Goal: Information Seeking & Learning: Learn about a topic

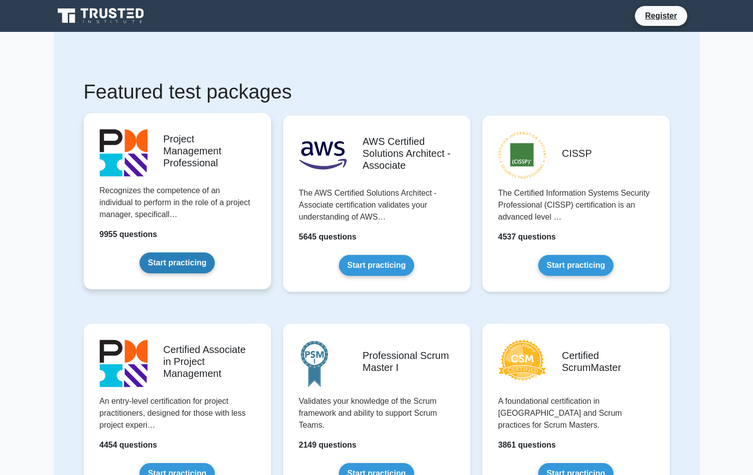
click at [188, 263] on link "Start practicing" at bounding box center [177, 263] width 75 height 21
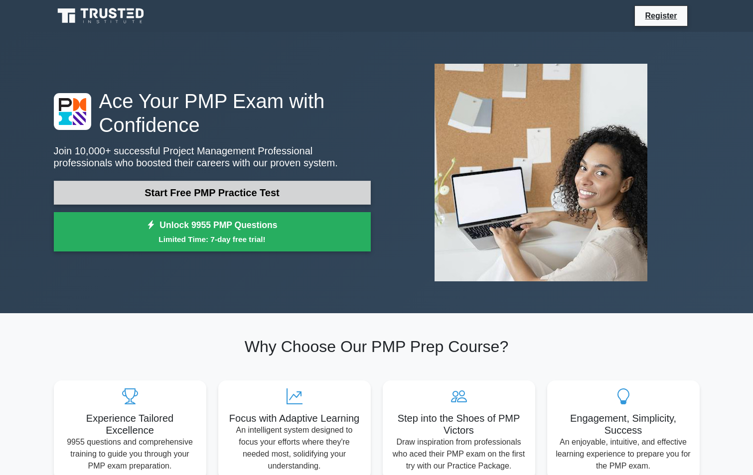
click at [194, 197] on link "Start Free PMP Practice Test" at bounding box center [212, 193] width 317 height 24
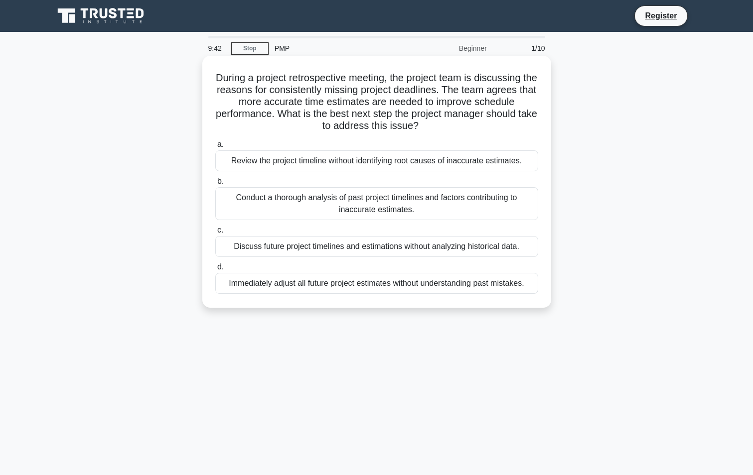
click at [350, 210] on div "Conduct a thorough analysis of past project timelines and factors contributing …" at bounding box center [376, 203] width 323 height 33
click at [215, 185] on input "b. Conduct a thorough analysis of past project timelines and factors contributi…" at bounding box center [215, 181] width 0 height 6
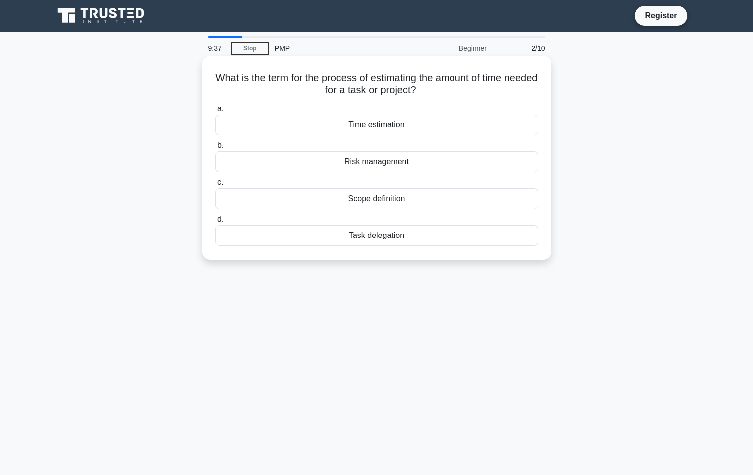
click at [389, 122] on div "Time estimation" at bounding box center [376, 125] width 323 height 21
click at [215, 112] on input "a. Time estimation" at bounding box center [215, 109] width 0 height 6
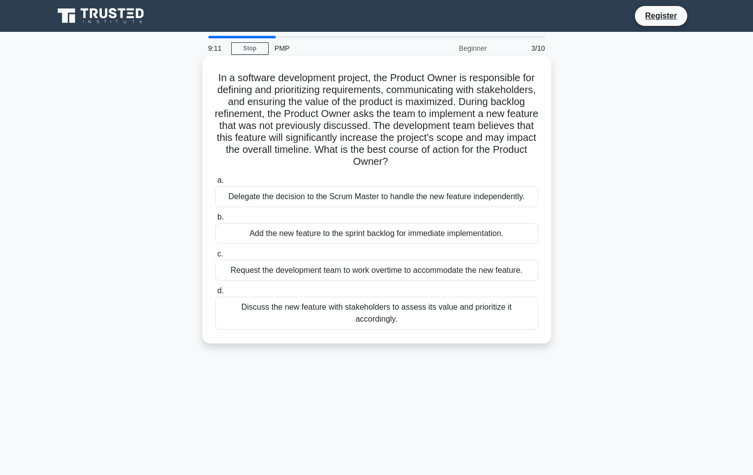
click at [477, 313] on div "Discuss the new feature with stakeholders to assess its value and prioritize it…" at bounding box center [376, 313] width 323 height 33
click at [215, 294] on input "d. Discuss the new feature with stakeholders to assess its value and prioritize…" at bounding box center [215, 291] width 0 height 6
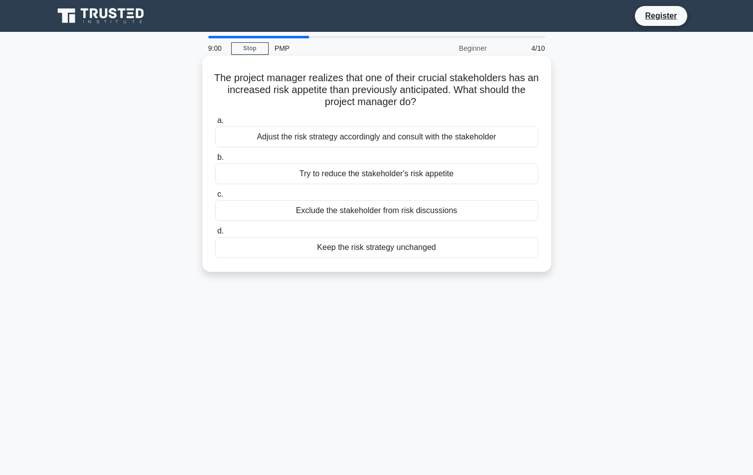
click at [415, 140] on div "Adjust the risk strategy accordingly and consult with the stakeholder" at bounding box center [376, 137] width 323 height 21
click at [215, 124] on input "a. Adjust the risk strategy accordingly and consult with the stakeholder" at bounding box center [215, 121] width 0 height 6
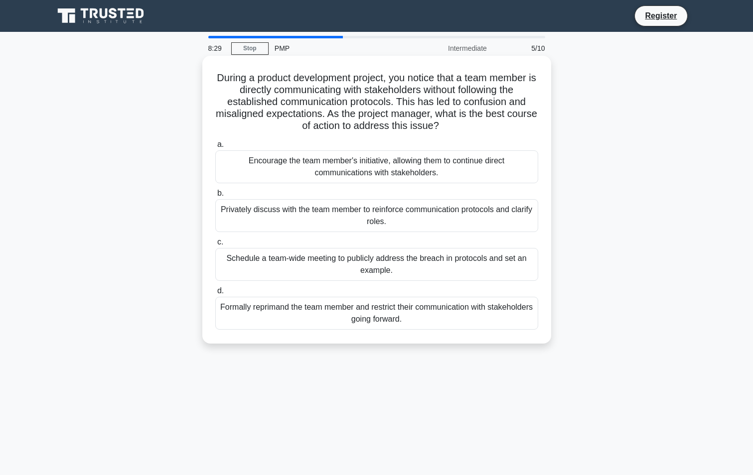
click at [383, 216] on div "Privately discuss with the team member to reinforce communication protocols and…" at bounding box center [376, 215] width 323 height 33
click at [215, 197] on input "b. Privately discuss with the team member to reinforce communication protocols …" at bounding box center [215, 193] width 0 height 6
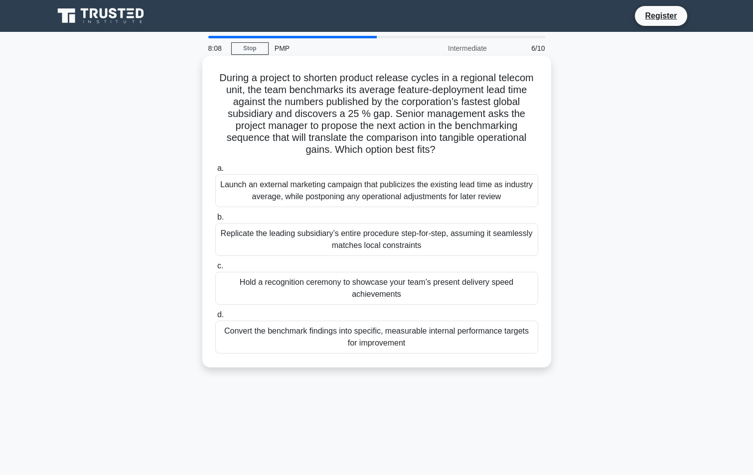
click at [380, 332] on div "Convert the benchmark findings into specific, measurable internal performance t…" at bounding box center [376, 337] width 323 height 33
click at [215, 318] on input "d. Convert the benchmark findings into specific, measurable internal performanc…" at bounding box center [215, 315] width 0 height 6
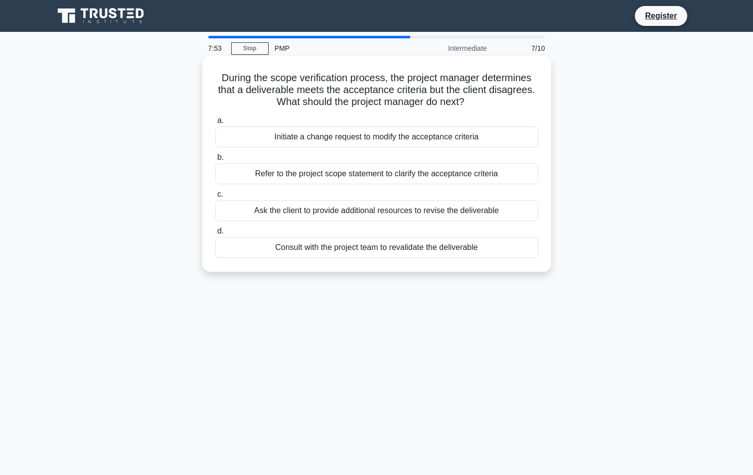
click at [396, 173] on div "Refer to the project scope statement to clarify the acceptance criteria" at bounding box center [376, 173] width 323 height 21
click at [215, 161] on input "b. Refer to the project scope statement to clarify the acceptance criteria" at bounding box center [215, 157] width 0 height 6
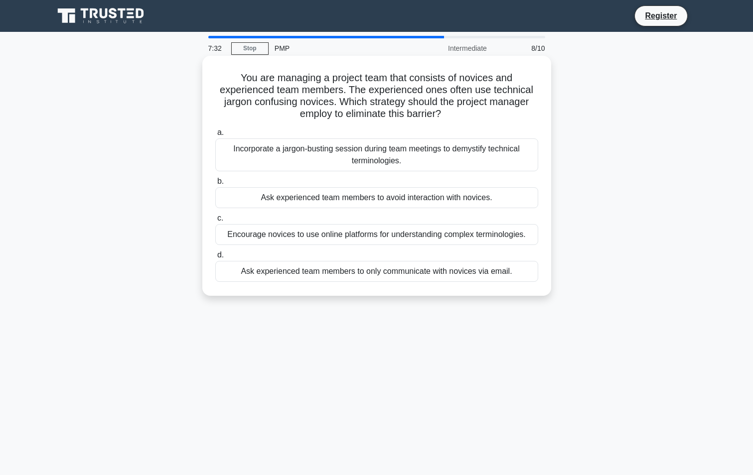
click at [399, 238] on div "Encourage novices to use online platforms for understanding complex terminologi…" at bounding box center [376, 234] width 323 height 21
click at [215, 222] on input "c. Encourage novices to use online platforms for understanding complex terminol…" at bounding box center [215, 218] width 0 height 6
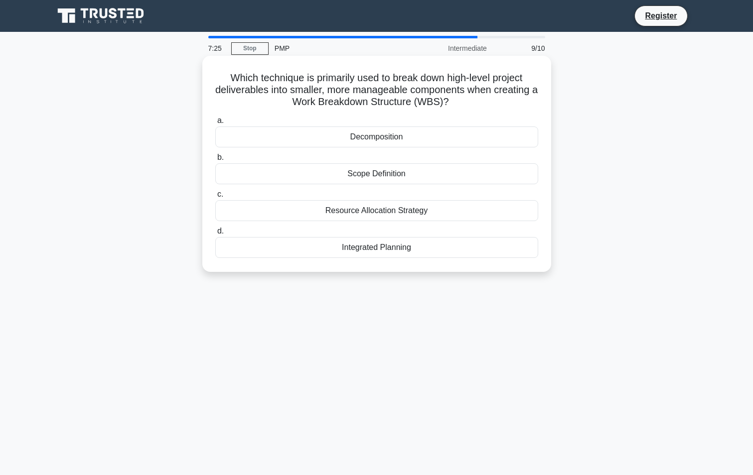
click at [397, 139] on div "Decomposition" at bounding box center [376, 137] width 323 height 21
click at [215, 124] on input "a. Decomposition" at bounding box center [215, 121] width 0 height 6
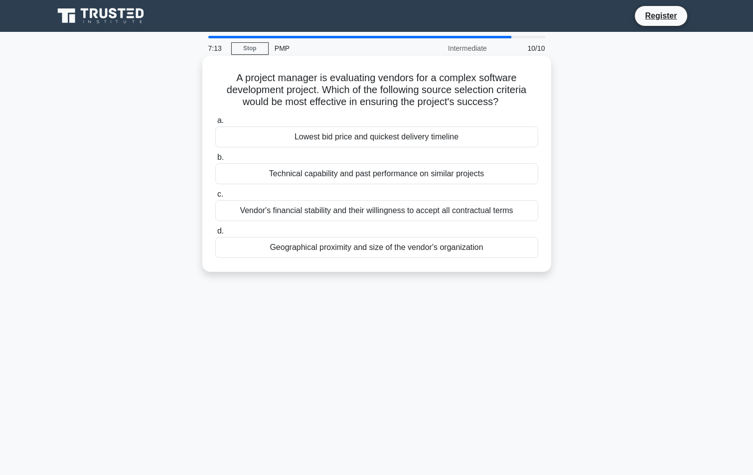
click at [413, 172] on div "Technical capability and past performance on similar projects" at bounding box center [376, 173] width 323 height 21
click at [215, 161] on input "b. Technical capability and past performance on similar projects" at bounding box center [215, 157] width 0 height 6
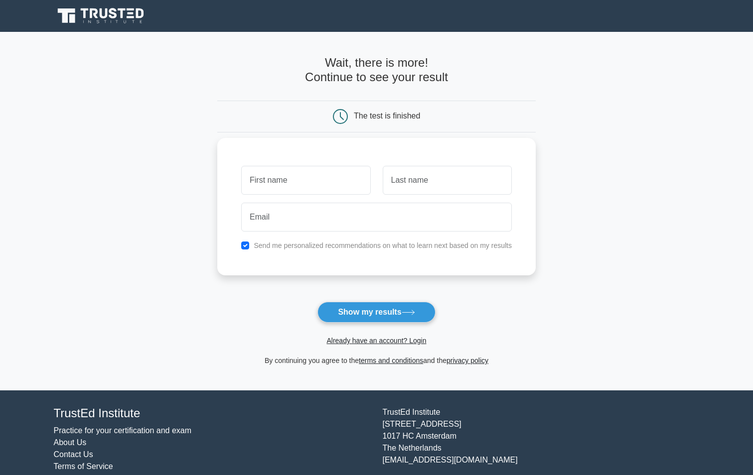
click at [344, 190] on input "text" at bounding box center [305, 180] width 129 height 29
type input "mike"
type input "Bousselaire"
type input "mike.bousselaire@verizon.net"
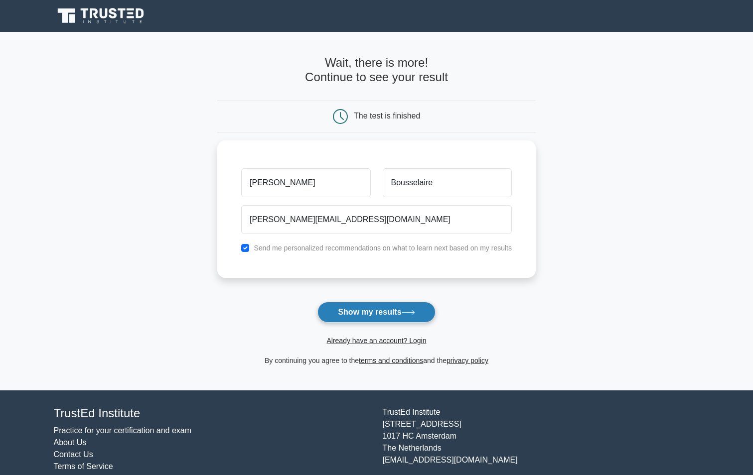
click at [364, 313] on button "Show my results" at bounding box center [376, 312] width 118 height 21
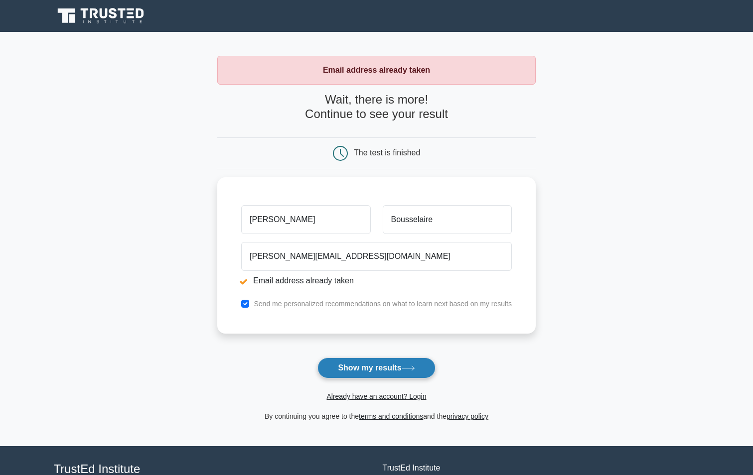
click at [347, 370] on button "Show my results" at bounding box center [376, 368] width 118 height 21
click at [371, 369] on button "Show my results" at bounding box center [376, 368] width 118 height 21
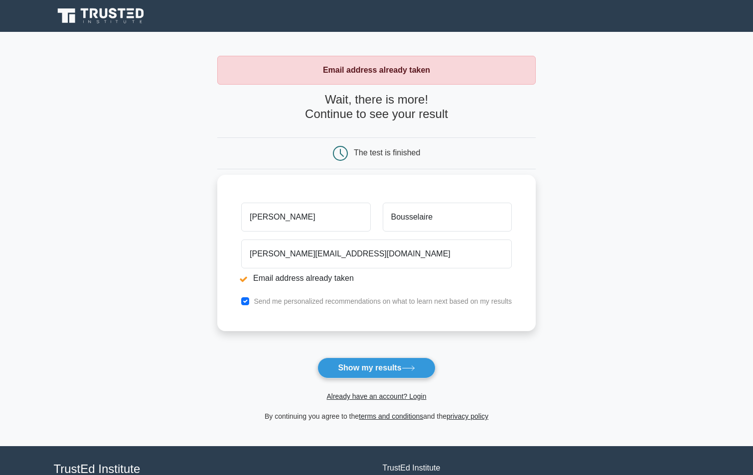
click at [321, 218] on input "[PERSON_NAME]" at bounding box center [305, 217] width 129 height 29
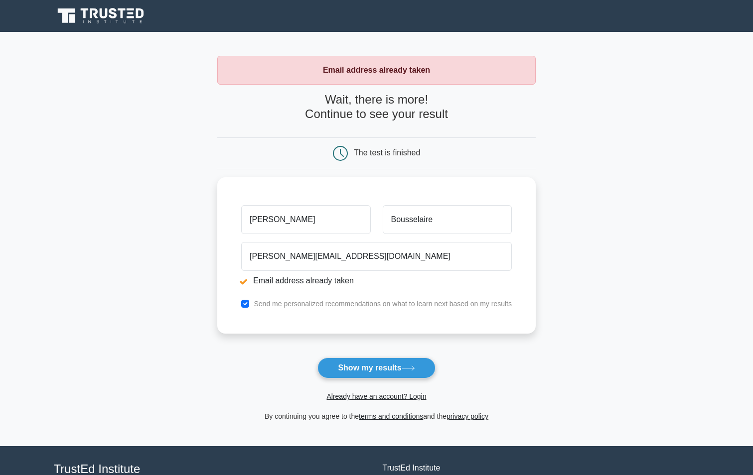
drag, startPoint x: 322, startPoint y: 225, endPoint x: 349, endPoint y: 134, distance: 95.5
click at [323, 224] on input "mike" at bounding box center [305, 219] width 129 height 29
click at [394, 96] on h4 "Wait, there is more! Continue to see your result" at bounding box center [376, 107] width 318 height 29
click at [430, 67] on div "Email address already taken" at bounding box center [376, 70] width 318 height 29
click at [384, 399] on link "Already have an account? Login" at bounding box center [376, 397] width 100 height 8
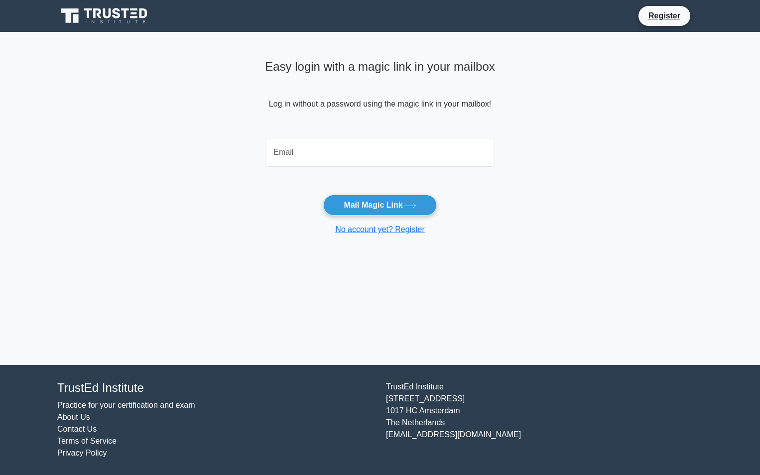
click at [315, 154] on input "email" at bounding box center [380, 152] width 230 height 29
type input "[PERSON_NAME][EMAIL_ADDRESS][DOMAIN_NAME]"
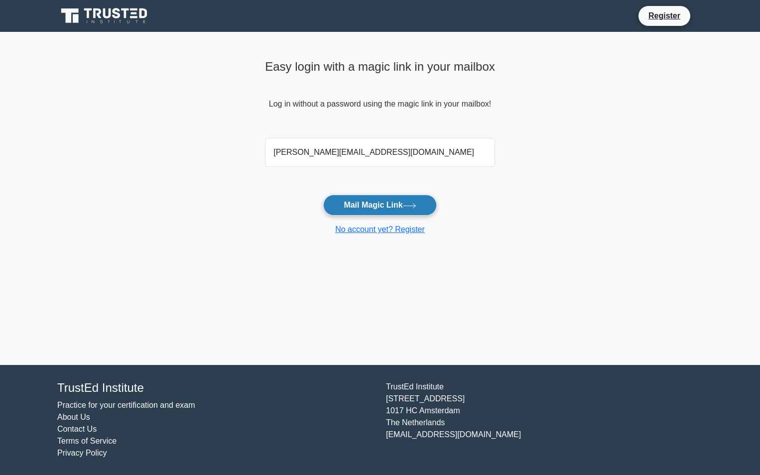
click at [367, 205] on button "Mail Magic Link" at bounding box center [379, 205] width 113 height 21
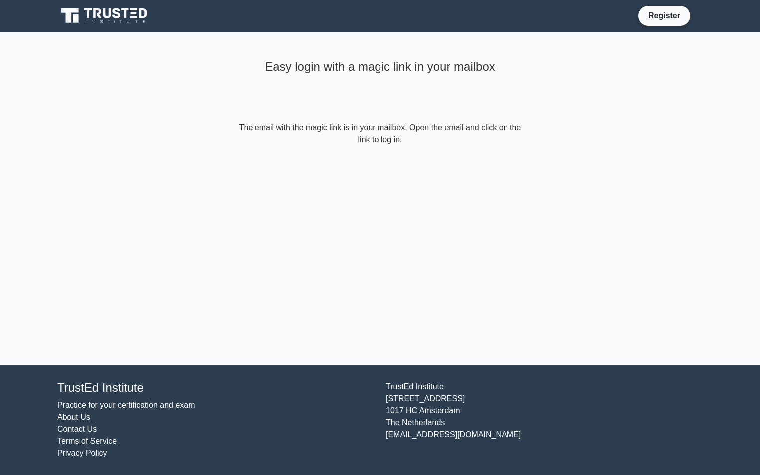
click at [129, 14] on icon at bounding box center [105, 15] width 96 height 19
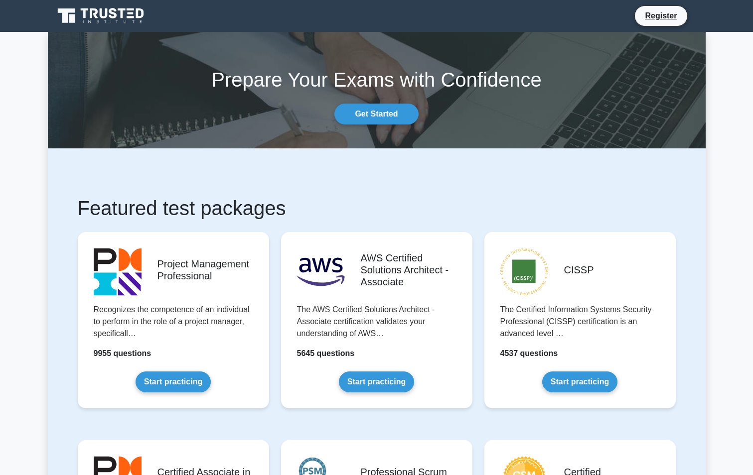
click at [188, 372] on link "Start practicing" at bounding box center [173, 382] width 75 height 21
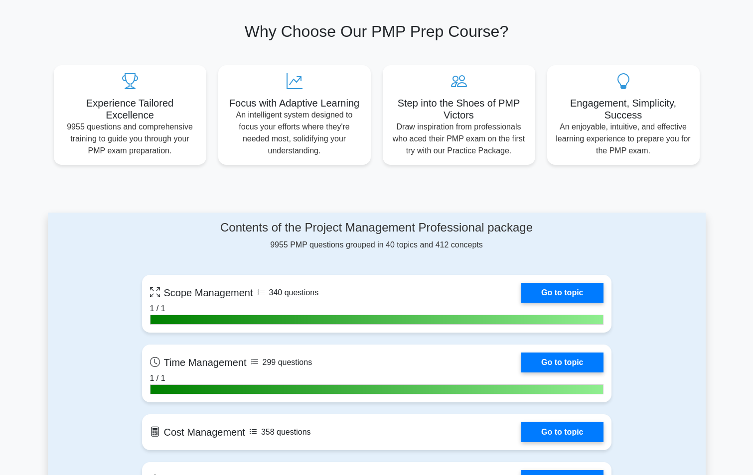
scroll to position [297, 0]
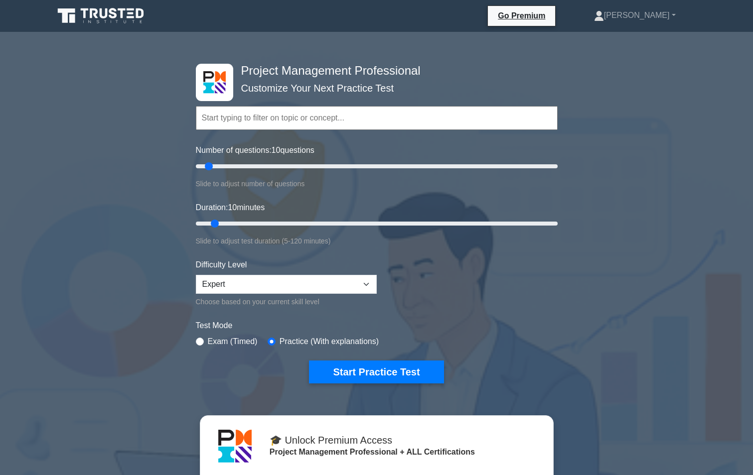
click at [318, 121] on input "text" at bounding box center [377, 118] width 362 height 24
drag, startPoint x: 210, startPoint y: 163, endPoint x: 184, endPoint y: 164, distance: 25.9
type input "5"
click at [196, 164] on input "Number of questions: 5 questions" at bounding box center [377, 166] width 362 height 12
click at [373, 375] on button "Start Practice Test" at bounding box center [376, 372] width 135 height 23
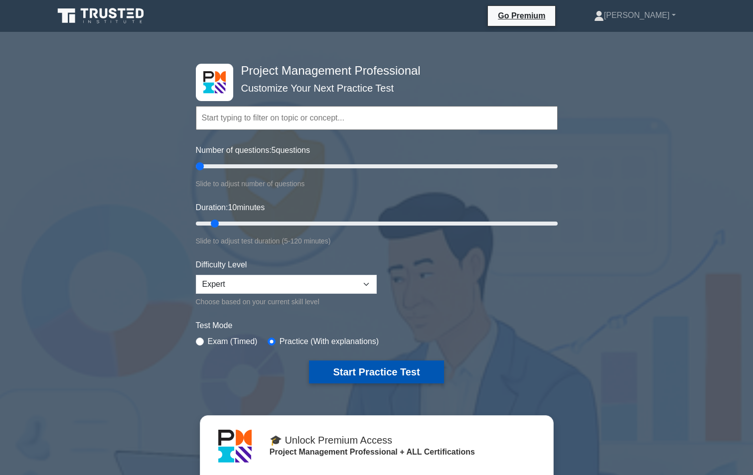
click at [354, 376] on button "Start Practice Test" at bounding box center [376, 372] width 135 height 23
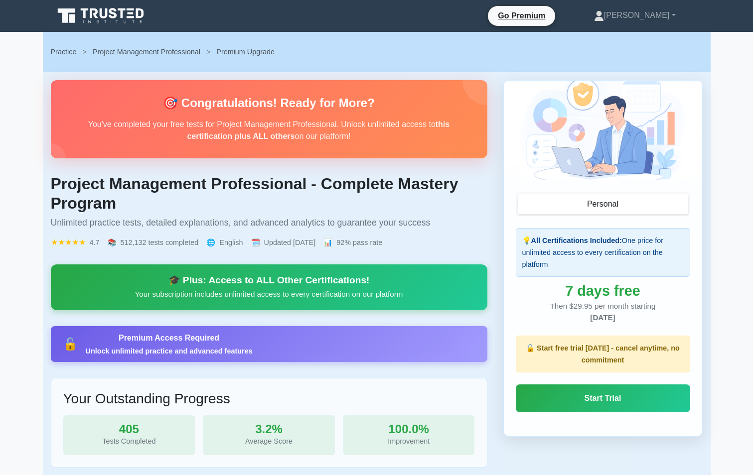
click at [373, 100] on h2 "🎯 Congratulations! Ready for More?" at bounding box center [269, 103] width 405 height 14
click at [298, 114] on div "🎯 Congratulations! Ready for More? You've completed your free tests for Project…" at bounding box center [269, 119] width 405 height 46
click at [657, 14] on link "[PERSON_NAME]" at bounding box center [635, 15] width 130 height 20
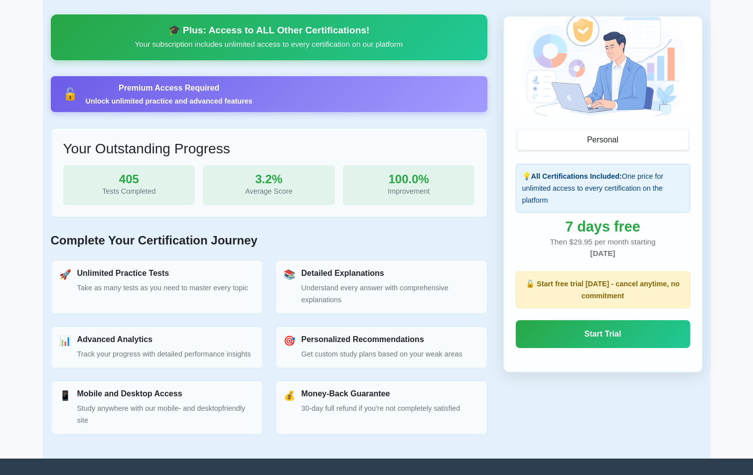
scroll to position [344, 0]
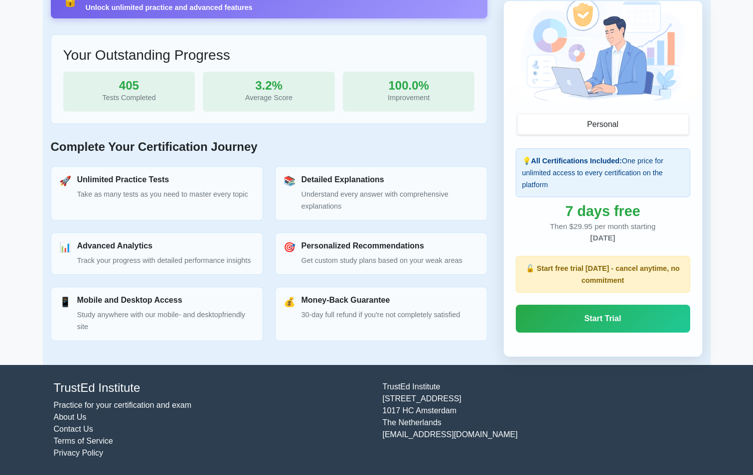
drag, startPoint x: 131, startPoint y: 186, endPoint x: 135, endPoint y: 179, distance: 7.4
click at [131, 185] on div "Unlimited Practice Tests Take as many tests as you need to master every topic" at bounding box center [162, 187] width 171 height 25
drag, startPoint x: 125, startPoint y: 86, endPoint x: 107, endPoint y: 36, distance: 52.5
click at [124, 80] on div "405" at bounding box center [129, 86] width 116 height 12
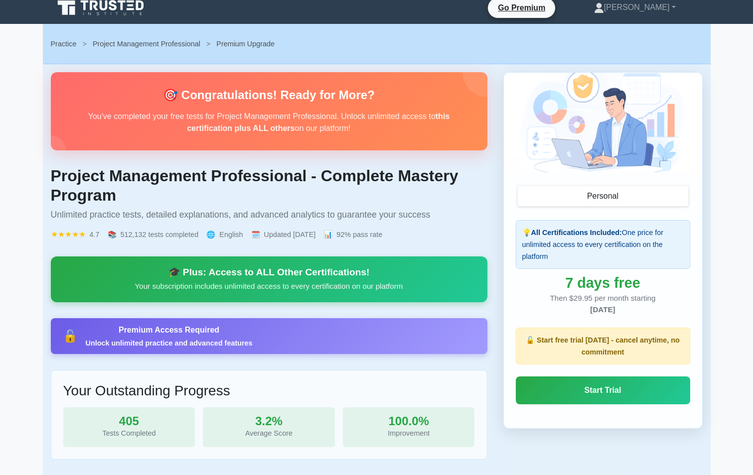
scroll to position [0, 0]
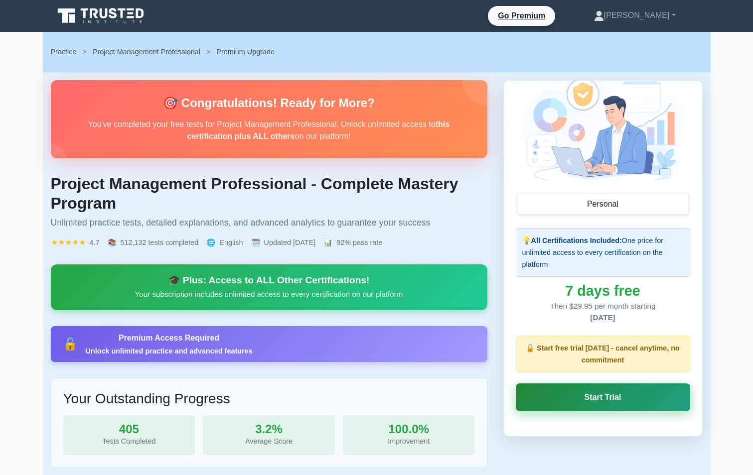
click at [595, 390] on link "Start Trial" at bounding box center [603, 398] width 174 height 28
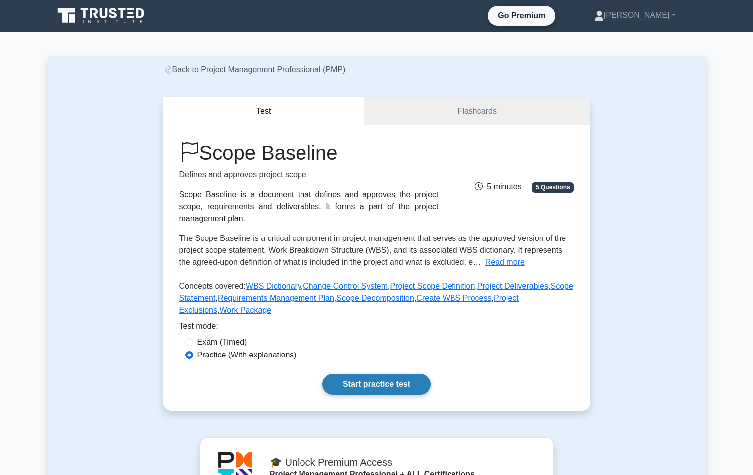
click at [403, 385] on link "Start practice test" at bounding box center [376, 384] width 108 height 21
click at [186, 341] on input "Exam (Timed)" at bounding box center [189, 342] width 8 height 8
radio input "true"
click at [398, 391] on link "Start practice test" at bounding box center [376, 384] width 108 height 21
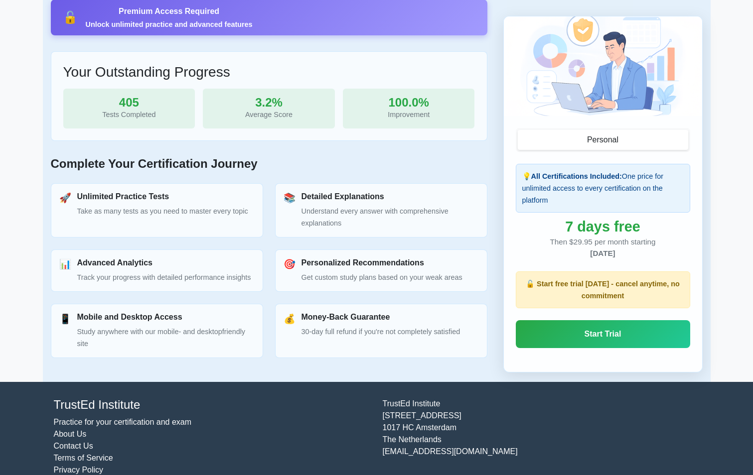
scroll to position [344, 0]
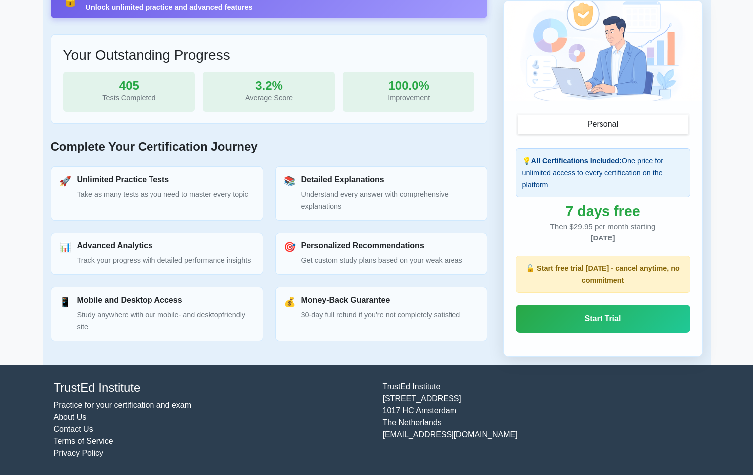
click at [586, 266] on p "🔓 Start free trial today - cancel anytime, no commitment" at bounding box center [602, 275] width 161 height 24
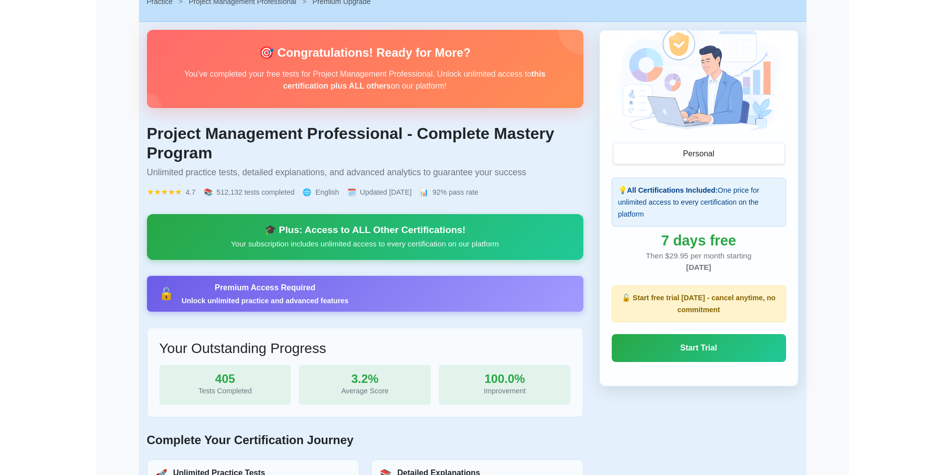
scroll to position [44, 0]
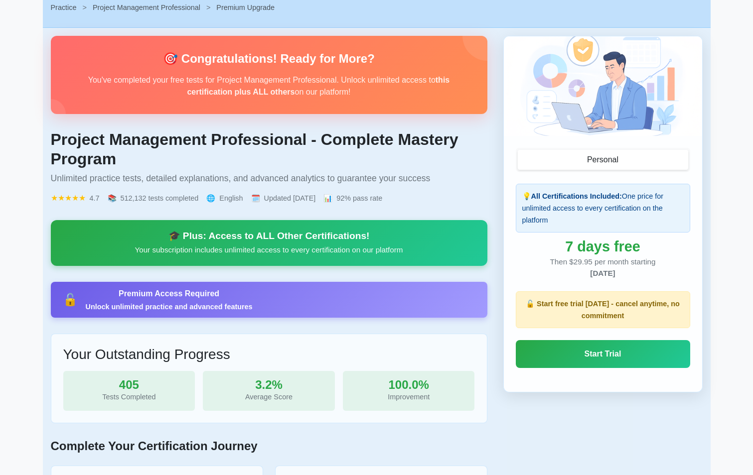
click at [312, 78] on p "You've completed your free tests for Project Management Professional. Unlock un…" at bounding box center [269, 86] width 405 height 24
click at [298, 65] on h2 "🎯 Congratulations! Ready for More?" at bounding box center [269, 59] width 405 height 14
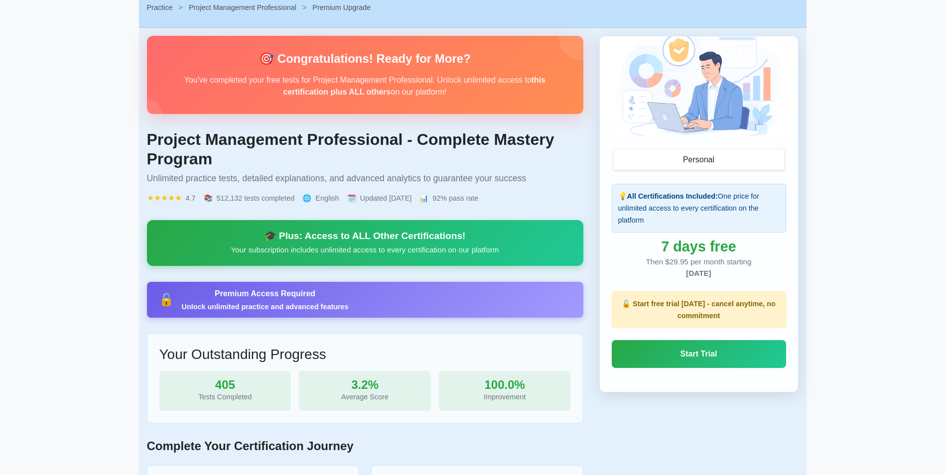
scroll to position [0, 0]
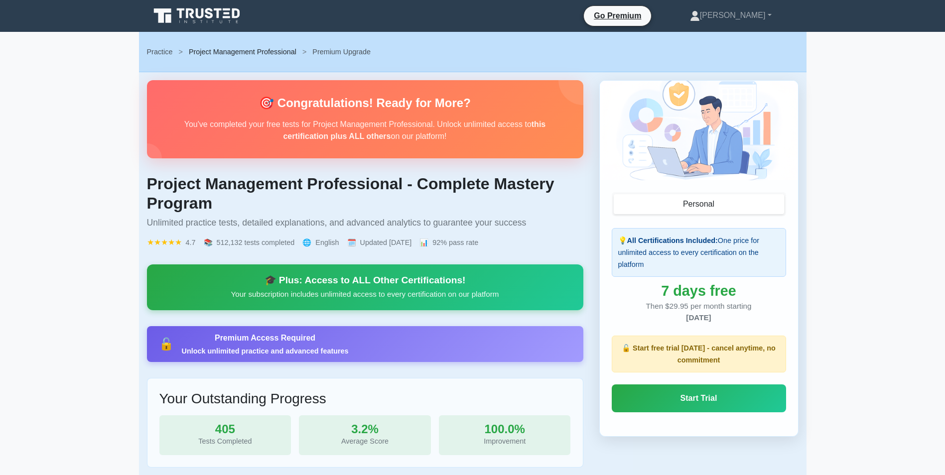
click at [250, 48] on link "Project Management Professional" at bounding box center [243, 52] width 108 height 8
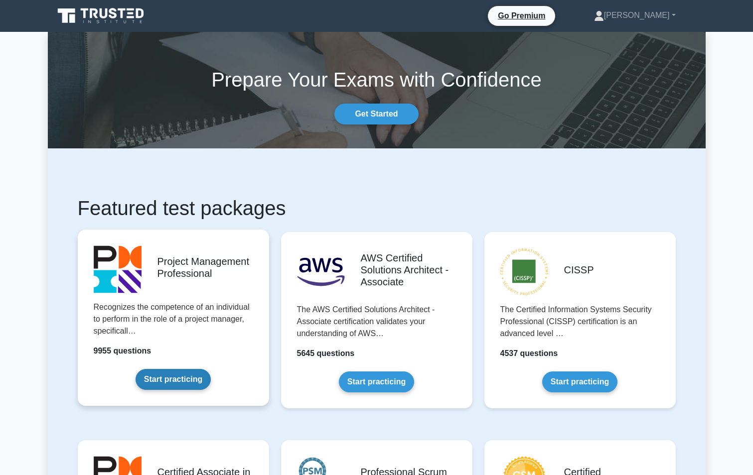
click at [172, 377] on link "Start practicing" at bounding box center [173, 379] width 75 height 21
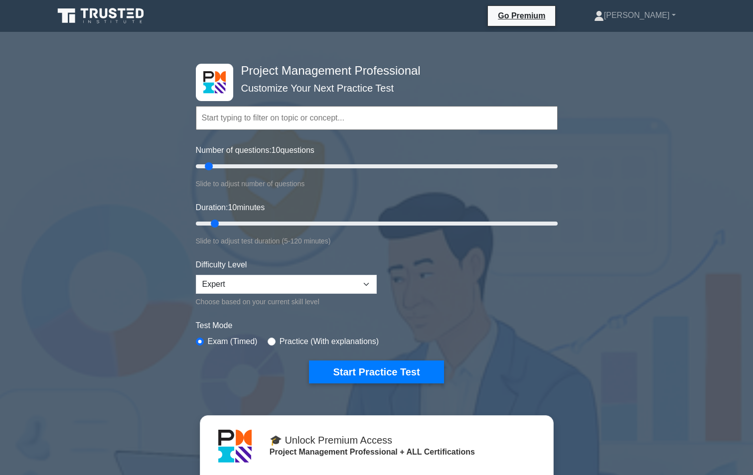
click at [244, 126] on input "text" at bounding box center [377, 118] width 362 height 24
type input "5"
click at [196, 222] on input "Duration: 5 minutes" at bounding box center [377, 224] width 362 height 12
drag, startPoint x: 191, startPoint y: 162, endPoint x: 181, endPoint y: 161, distance: 10.1
type input "5"
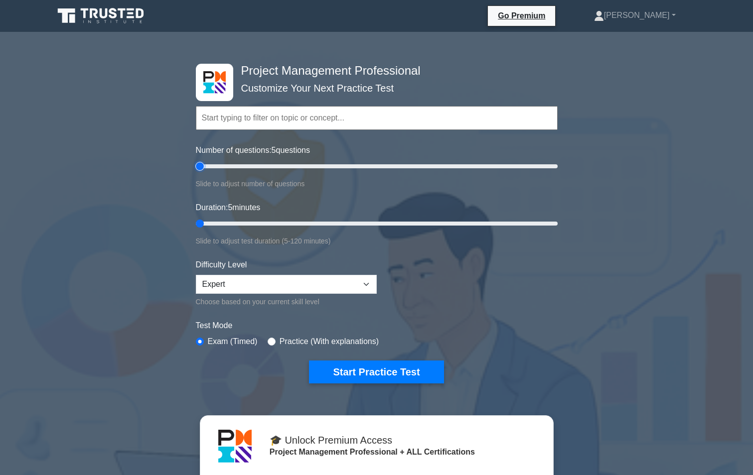
click at [196, 161] on input "Number of questions: 5 questions" at bounding box center [377, 166] width 362 height 12
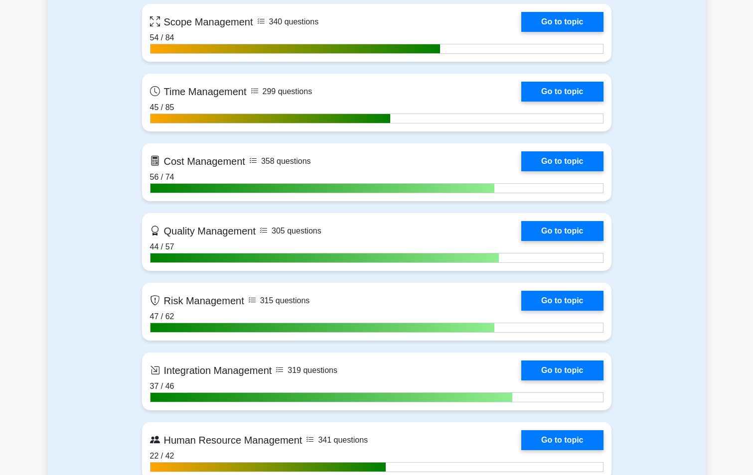
scroll to position [810, 0]
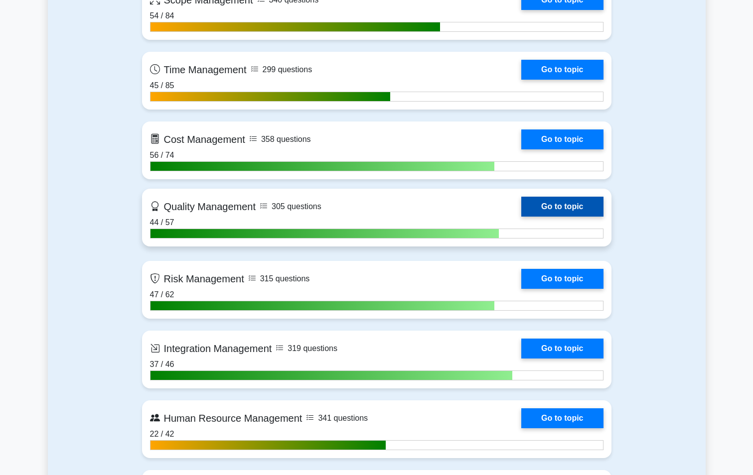
click at [573, 210] on link "Go to topic" at bounding box center [562, 207] width 82 height 20
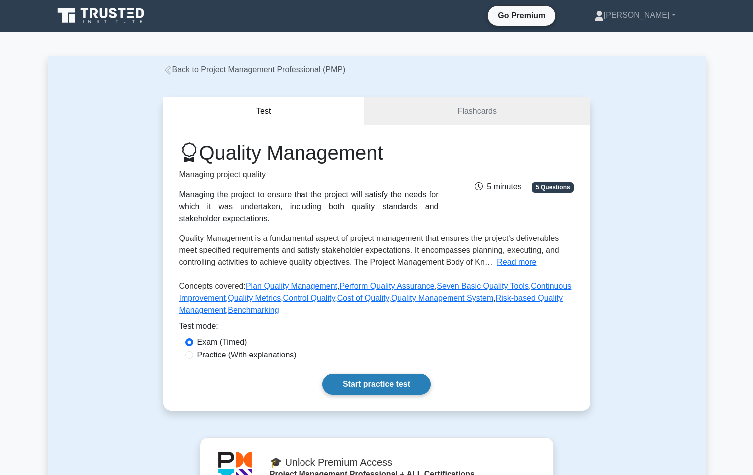
click at [408, 387] on link "Start practice test" at bounding box center [376, 384] width 108 height 21
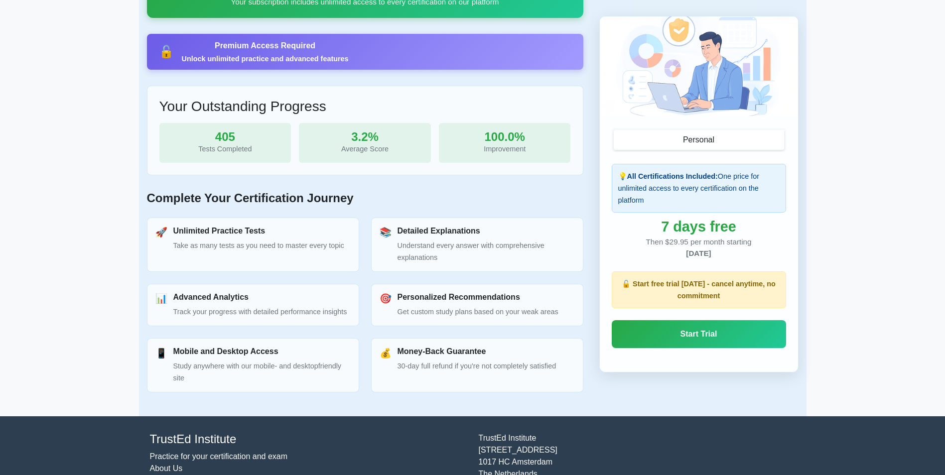
scroll to position [290, 0]
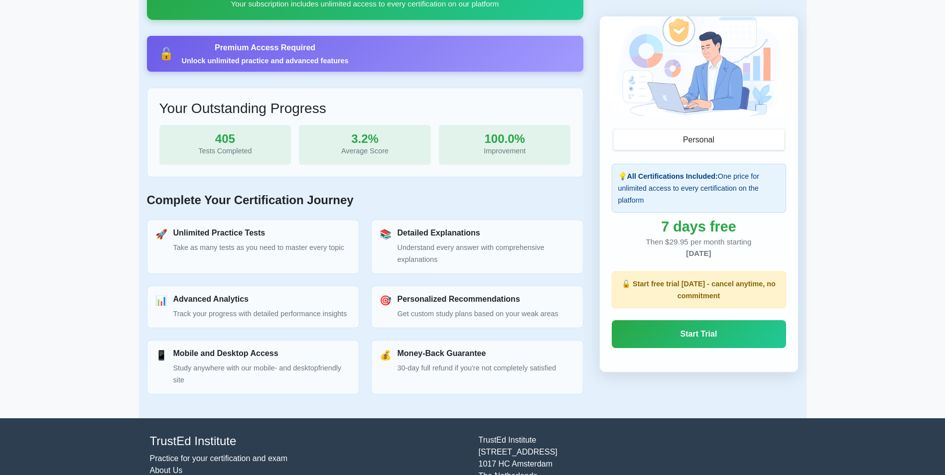
drag, startPoint x: 215, startPoint y: 230, endPoint x: 265, endPoint y: 206, distance: 54.8
click at [216, 230] on h3 "Unlimited Practice Tests" at bounding box center [258, 232] width 171 height 9
click at [295, 201] on h2 "Complete Your Certification Journey" at bounding box center [365, 200] width 436 height 14
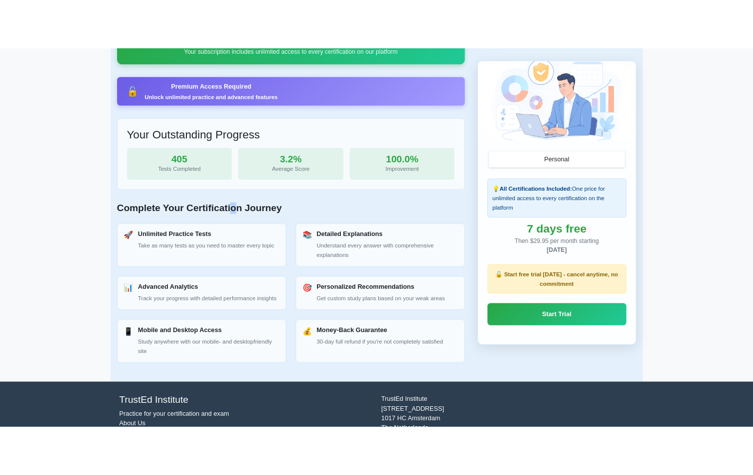
scroll to position [344, 0]
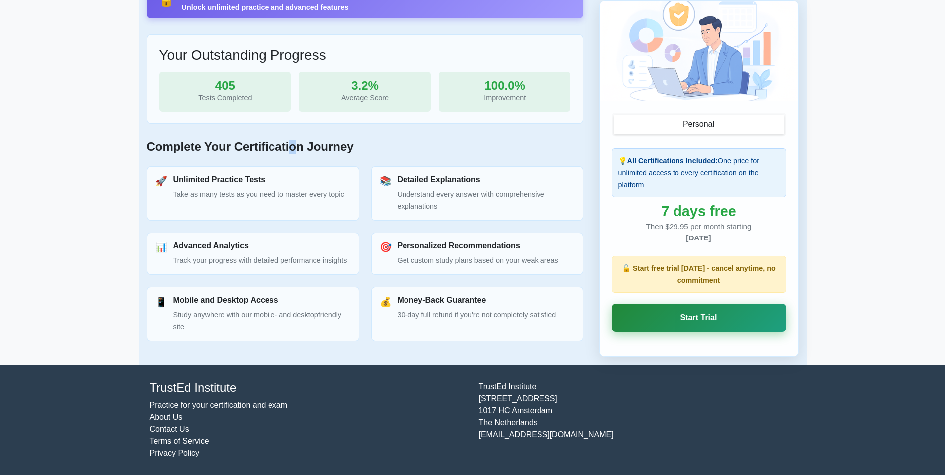
drag, startPoint x: 686, startPoint y: 316, endPoint x: 681, endPoint y: 308, distance: 9.8
click at [686, 316] on link "Start Trial" at bounding box center [699, 318] width 174 height 28
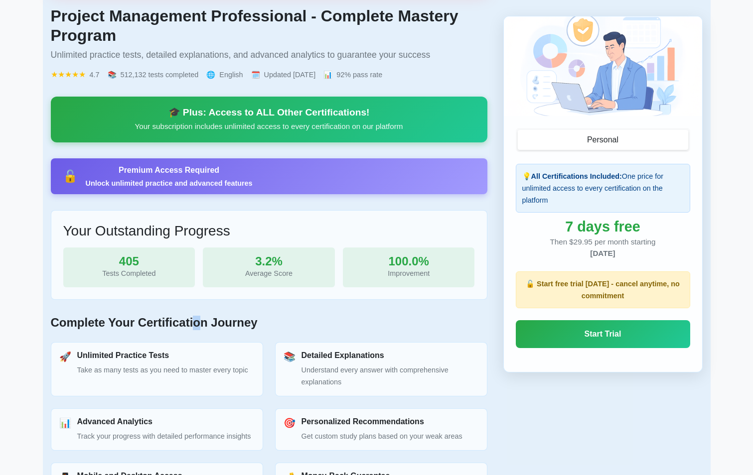
scroll to position [0, 0]
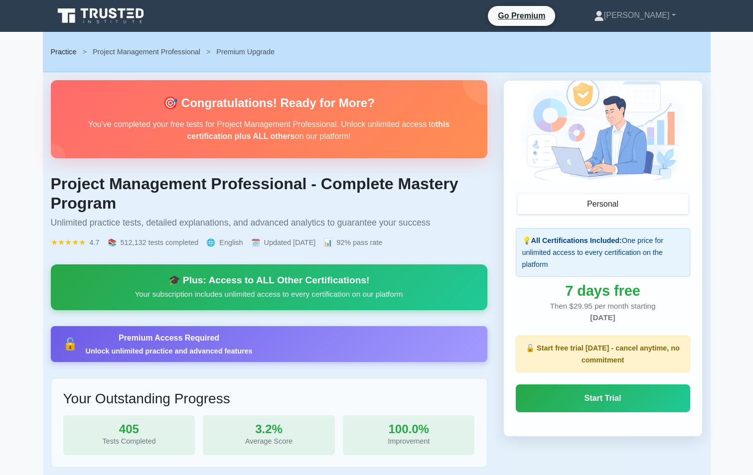
click at [66, 49] on link "Practice" at bounding box center [64, 52] width 26 height 8
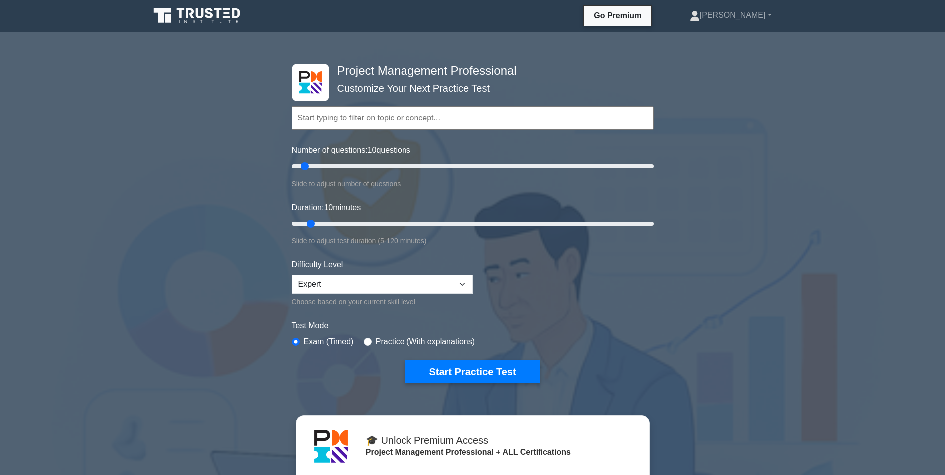
click at [377, 115] on input "text" at bounding box center [473, 118] width 362 height 24
click at [466, 283] on select "Beginner Intermediate Expert" at bounding box center [382, 284] width 181 height 19
click at [476, 370] on button "Start Practice Test" at bounding box center [472, 372] width 135 height 23
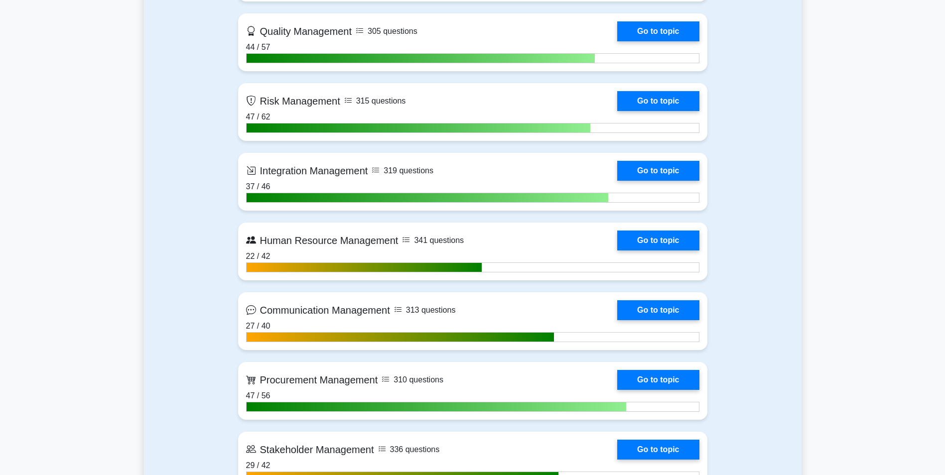
scroll to position [1664, 0]
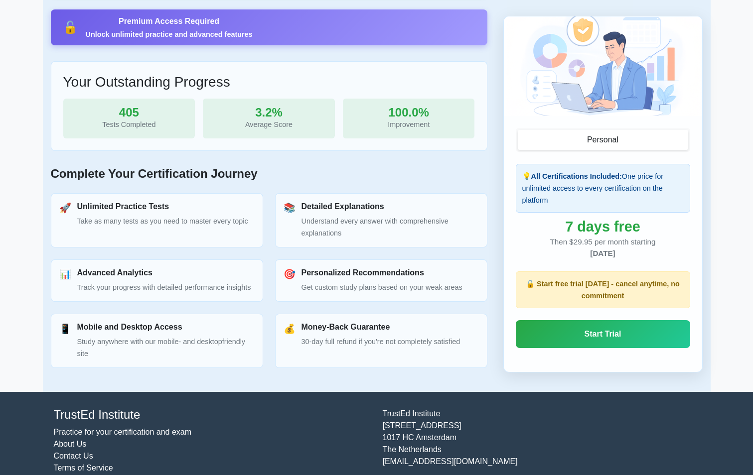
scroll to position [344, 0]
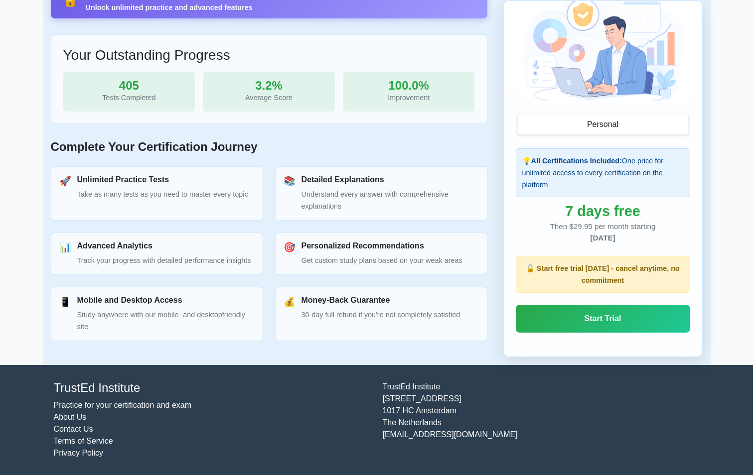
drag, startPoint x: 455, startPoint y: 438, endPoint x: 462, endPoint y: 434, distance: 8.0
click at [455, 438] on div "[GEOGRAPHIC_DATA][STREET_ADDRESS] [EMAIL_ADDRESS][DOMAIN_NAME]" at bounding box center [541, 420] width 329 height 78
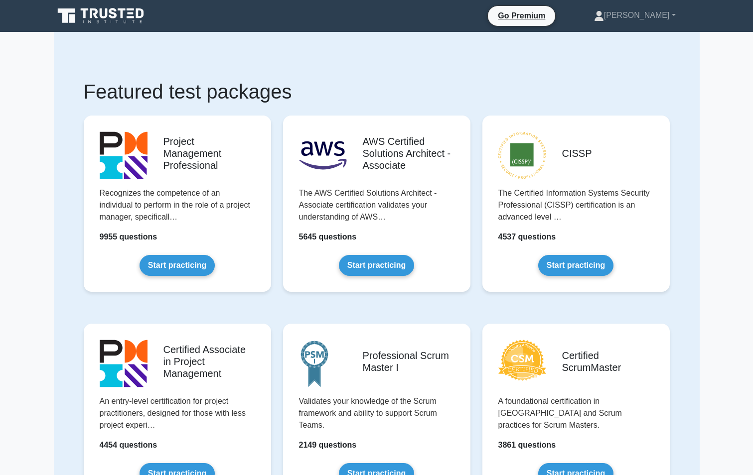
drag, startPoint x: 0, startPoint y: 0, endPoint x: 163, endPoint y: 51, distance: 171.3
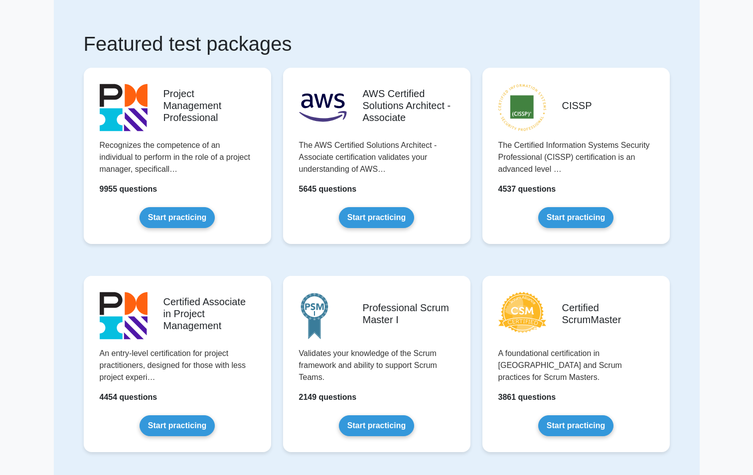
scroll to position [113, 0]
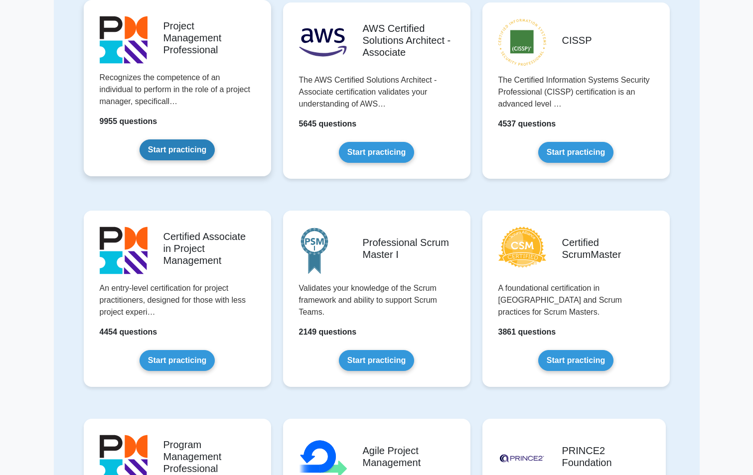
click at [140, 140] on link "Start practicing" at bounding box center [177, 150] width 75 height 21
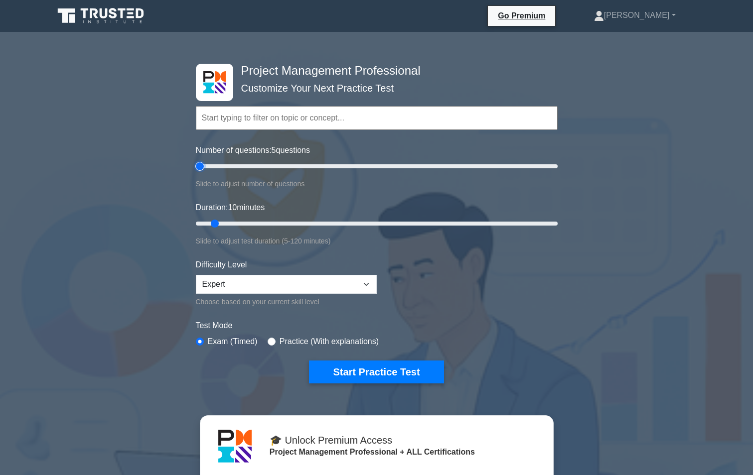
drag, startPoint x: 213, startPoint y: 165, endPoint x: 198, endPoint y: 165, distance: 14.9
type input "5"
click at [198, 165] on input "Number of questions: 5 questions" at bounding box center [377, 166] width 362 height 12
drag, startPoint x: 216, startPoint y: 221, endPoint x: 201, endPoint y: 221, distance: 15.4
type input "5"
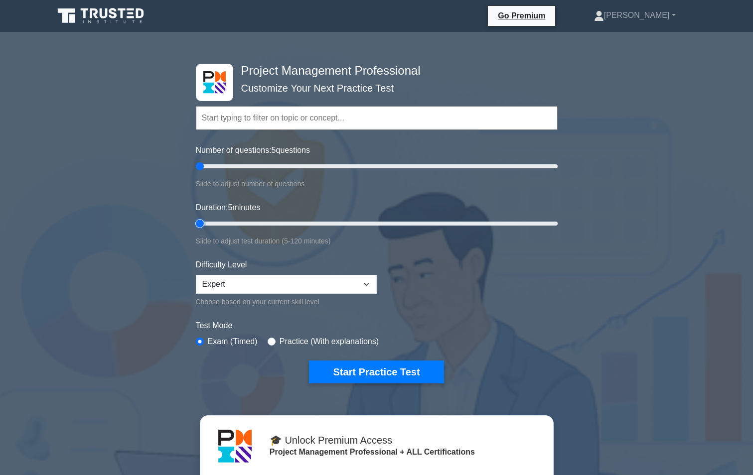
click at [201, 221] on input "Duration: 5 minutes" at bounding box center [377, 224] width 362 height 12
click at [407, 377] on button "Start Practice Test" at bounding box center [376, 372] width 135 height 23
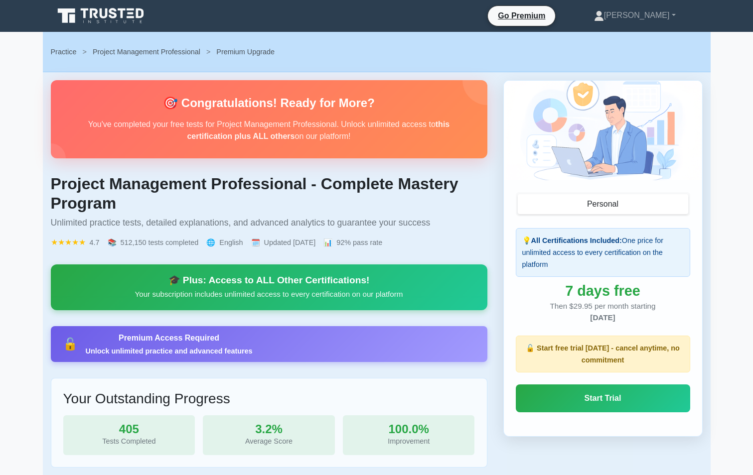
click at [608, 204] on button "Personal" at bounding box center [603, 204] width 170 height 20
